Goal: Information Seeking & Learning: Learn about a topic

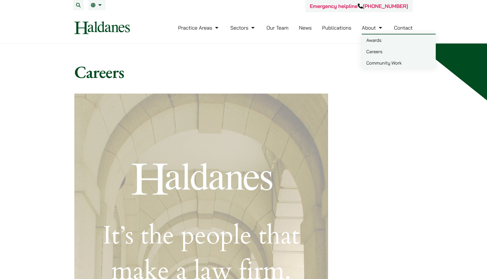
click at [374, 52] on link "Careers" at bounding box center [398, 51] width 74 height 11
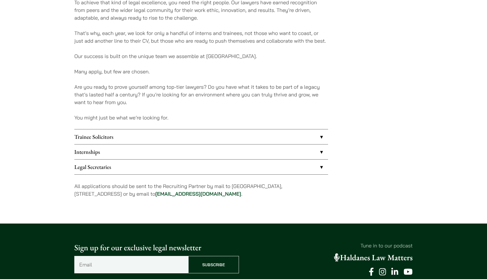
scroll to position [412, 0]
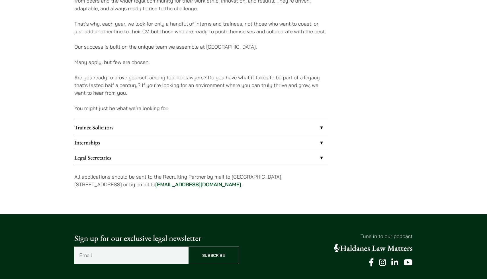
click at [232, 141] on link "Internships" at bounding box center [201, 142] width 254 height 15
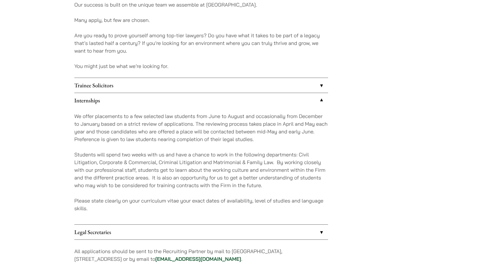
scroll to position [455, 0]
